Goal: Transaction & Acquisition: Purchase product/service

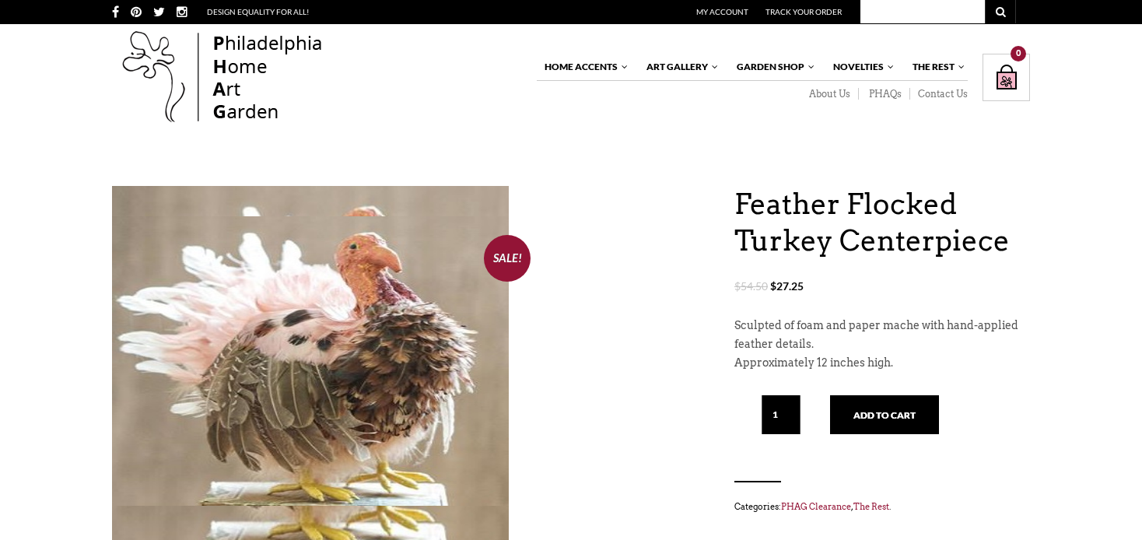
click at [275, 332] on img at bounding box center [310, 360] width 397 height 289
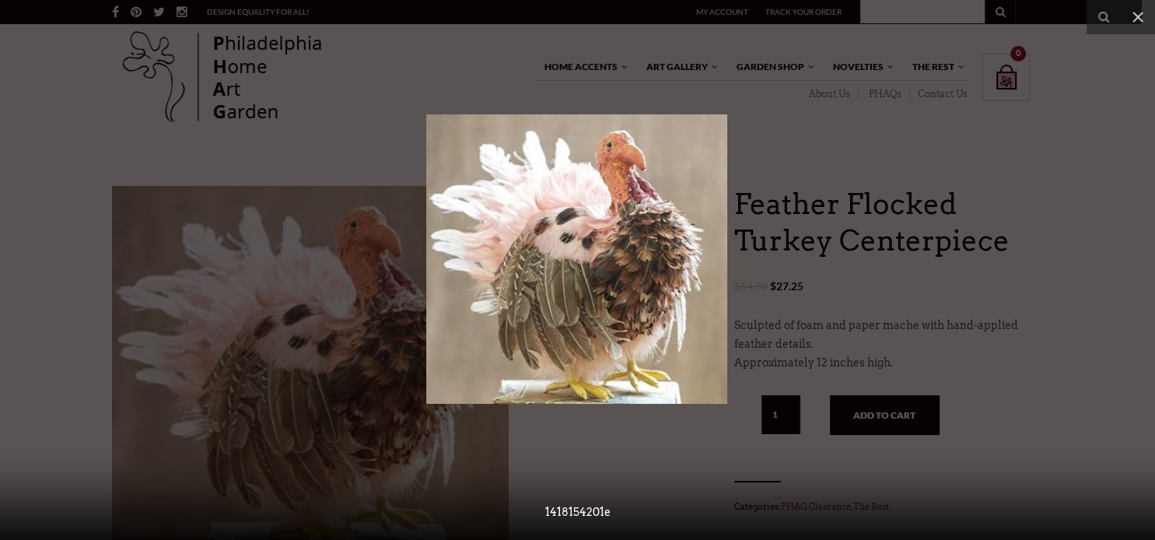
click at [801, 157] on div at bounding box center [577, 270] width 1155 height 540
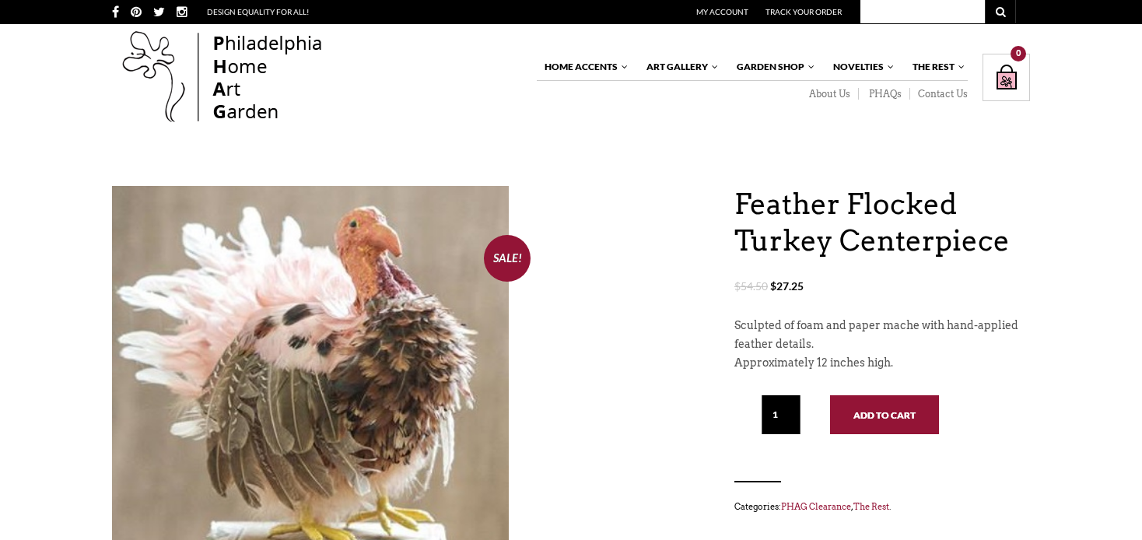
drag, startPoint x: 899, startPoint y: 421, endPoint x: 958, endPoint y: 422, distance: 59.1
click at [899, 420] on button "Add to cart" at bounding box center [884, 414] width 109 height 39
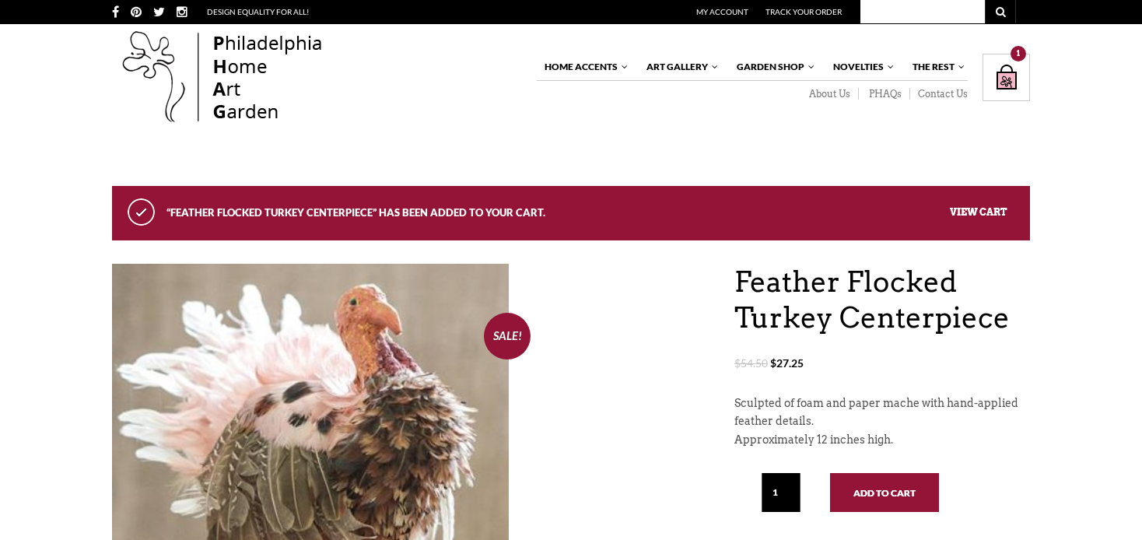
click at [876, 492] on button "Add to cart" at bounding box center [884, 492] width 109 height 39
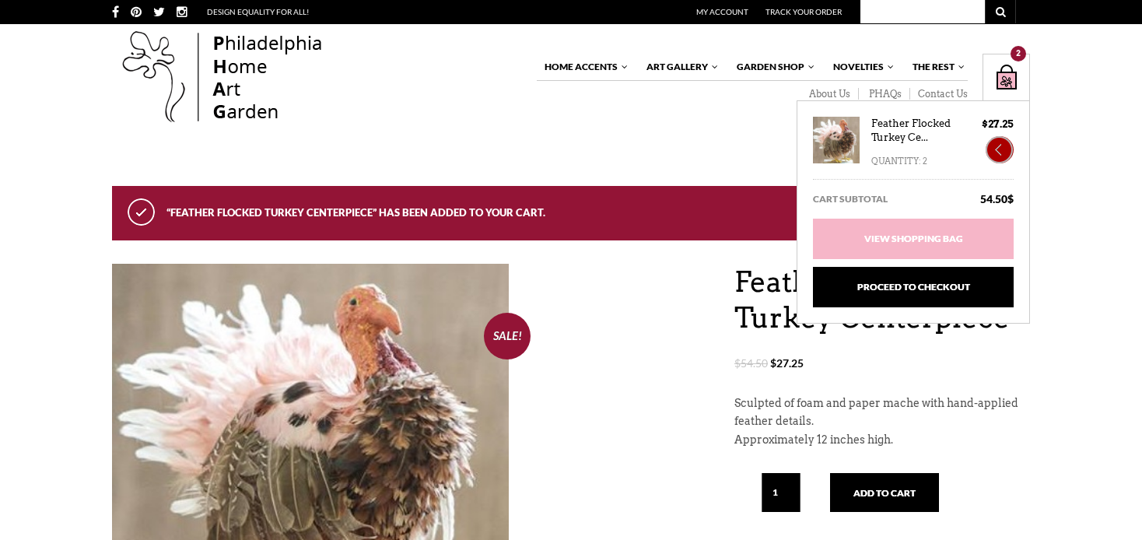
click at [1002, 150] on link "×" at bounding box center [1000, 149] width 28 height 27
